Goal: Find specific page/section: Find specific page/section

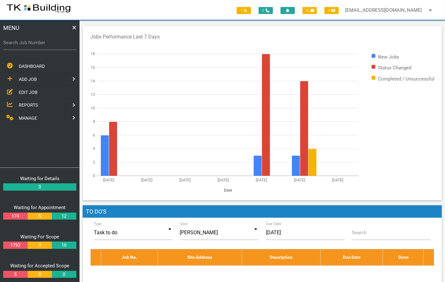
click at [26, 87] on link "EDIT JOB" at bounding box center [40, 92] width 82 height 13
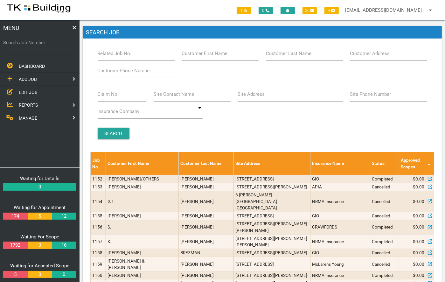
click at [253, 94] on label "Site Address" at bounding box center [251, 94] width 27 height 7
click at [253, 94] on input "Site Address" at bounding box center [290, 94] width 105 height 15
type input "silk"
click at [116, 137] on input "Search" at bounding box center [114, 133] width 32 height 11
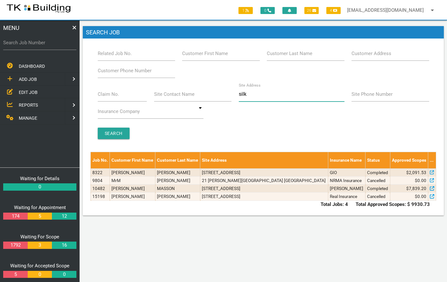
click at [253, 96] on input "silk" at bounding box center [292, 94] width 106 height 15
type input "s"
type input "200-212"
click at [120, 132] on input "Search" at bounding box center [114, 133] width 32 height 11
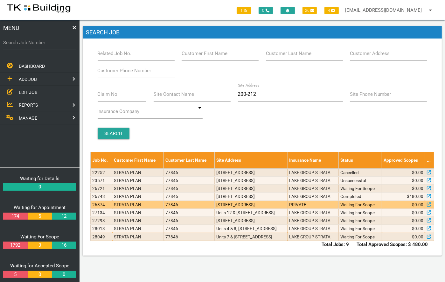
scroll to position [45, 0]
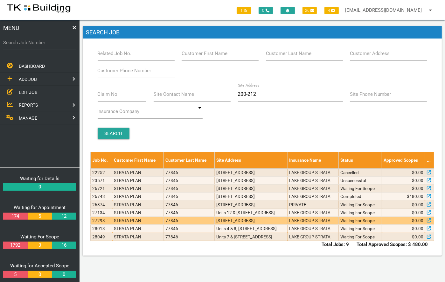
click at [198, 225] on td "77846" at bounding box center [189, 221] width 51 height 8
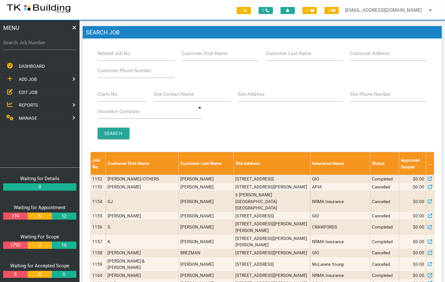
click at [256, 94] on label "Site Address" at bounding box center [251, 94] width 27 height 7
click at [256, 94] on input "Site Address" at bounding box center [290, 94] width 105 height 15
type input "200-212"
click at [114, 134] on input "Search" at bounding box center [114, 133] width 32 height 11
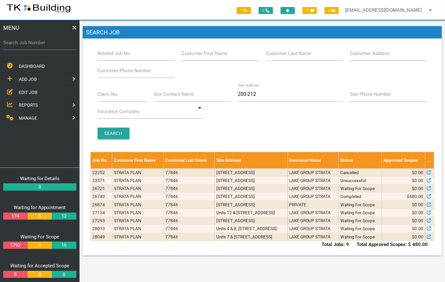
scroll to position [45, 0]
click at [263, 87] on input "200-212" at bounding box center [290, 94] width 105 height 15
type input "2"
click at [292, 57] on input "Customer Last Name" at bounding box center [304, 53] width 77 height 15
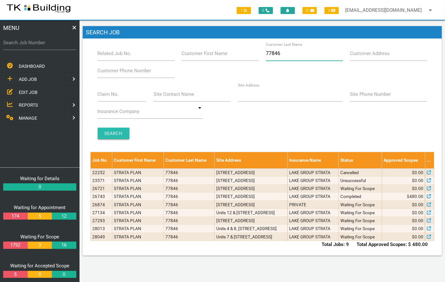
type input "77846"
click at [118, 135] on input "Search" at bounding box center [114, 133] width 32 height 11
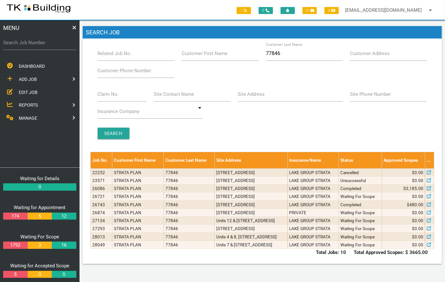
scroll to position [59, 0]
